Goal: Information Seeking & Learning: Learn about a topic

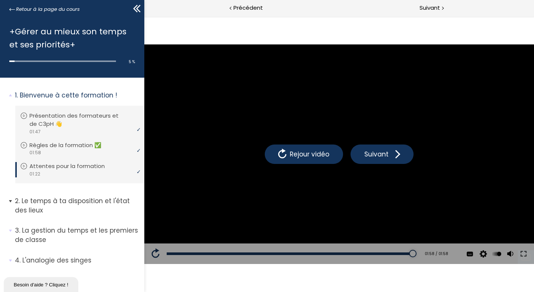
click at [12, 200] on span "2. Le temps à ta disposition et l'état des lieux" at bounding box center [76, 208] width 135 height 24
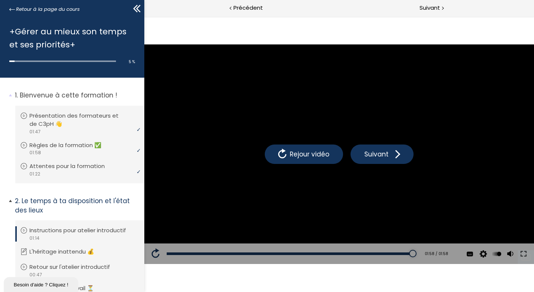
click at [12, 200] on span "2. Le temps à ta disposition et l'état des lieux" at bounding box center [76, 208] width 135 height 24
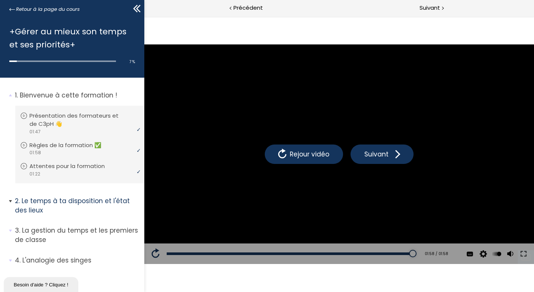
click at [11, 200] on span "2. Le temps à ta disposition et l'état des lieux" at bounding box center [76, 208] width 135 height 24
